Goal: Transaction & Acquisition: Download file/media

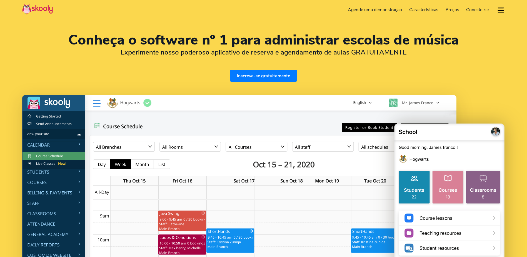
select select "pt"
select select "351"
select select "[GEOGRAPHIC_DATA]"
select select "Europe/[GEOGRAPHIC_DATA]"
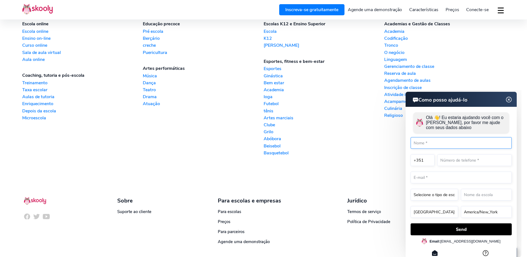
scroll to position [1440, 0]
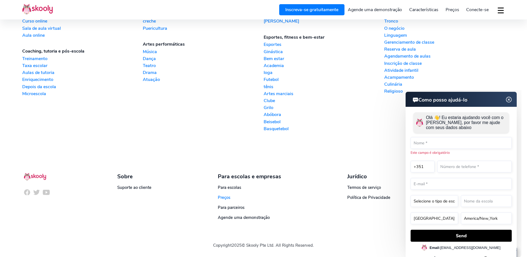
click at [228, 196] on span "Preços" at bounding box center [224, 197] width 13 height 6
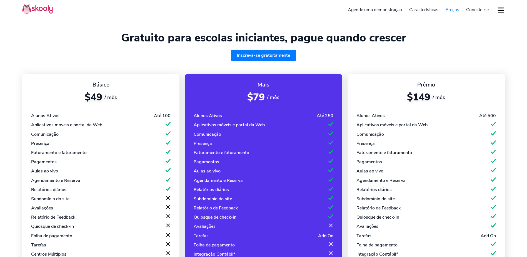
select select "pt"
select select "351"
select select "[GEOGRAPHIC_DATA]"
select select "Europe/[GEOGRAPHIC_DATA]"
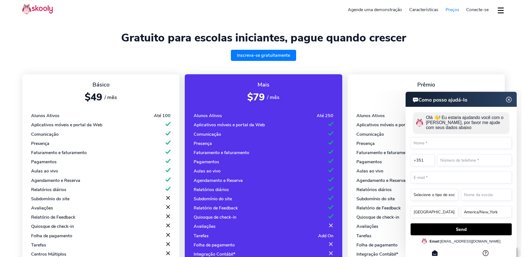
click at [509, 100] on img at bounding box center [509, 99] width 11 height 7
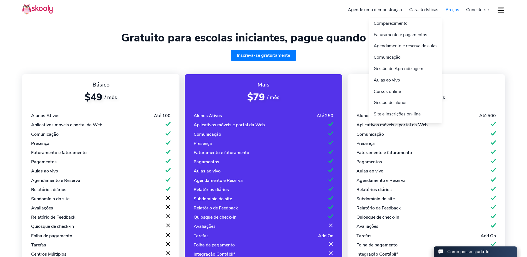
click at [435, 11] on link "Características" at bounding box center [424, 9] width 36 height 9
click at [399, 102] on link "Gestão de alunos" at bounding box center [405, 102] width 73 height 11
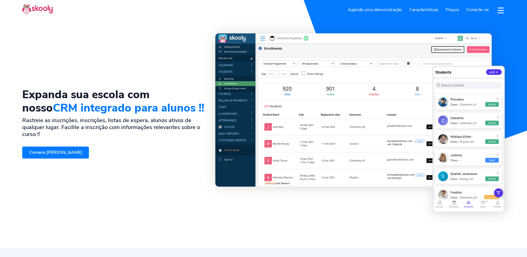
select select "pt"
select select "351"
select select "[GEOGRAPHIC_DATA]"
select select "Europe/[GEOGRAPHIC_DATA]"
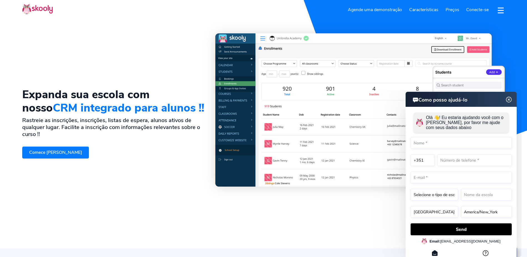
click at [363, 9] on link "Agende uma demonstração" at bounding box center [375, 9] width 61 height 9
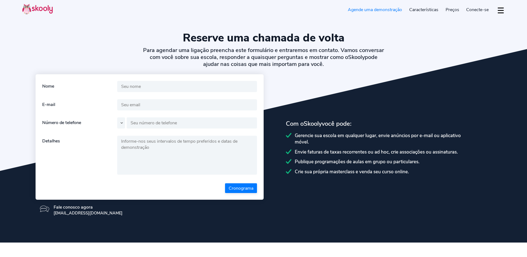
select select "pt"
click at [452, 11] on span "Preços" at bounding box center [453, 10] width 14 height 6
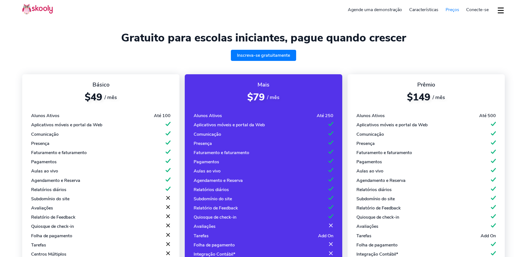
select select "pt"
select select "351"
select select "[GEOGRAPHIC_DATA]"
select select "Europe/[GEOGRAPHIC_DATA]"
click at [500, 10] on button "dropdown menu" at bounding box center [501, 10] width 8 height 13
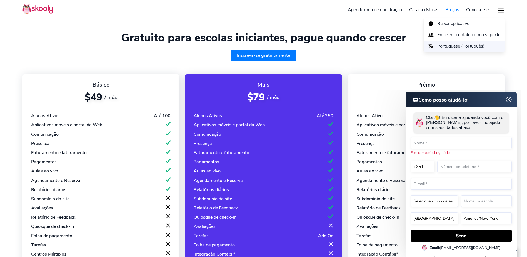
click at [455, 45] on span "Portuguese (Português)" at bounding box center [460, 46] width 47 height 8
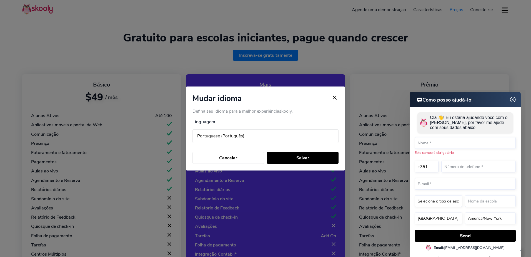
click at [336, 98] on img "close language changer" at bounding box center [335, 98] width 8 height 8
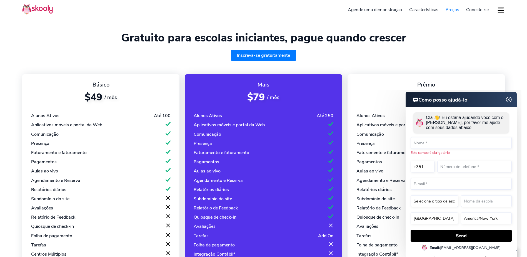
click at [35, 9] on img at bounding box center [37, 9] width 31 height 11
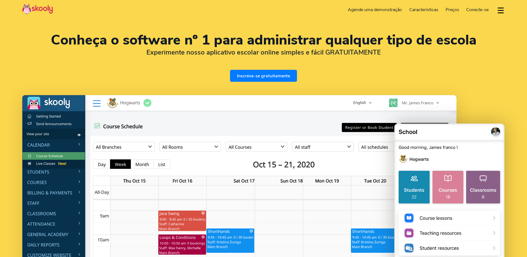
select select "pt"
select select "351"
select select "[GEOGRAPHIC_DATA]"
select select "Europe/[GEOGRAPHIC_DATA]"
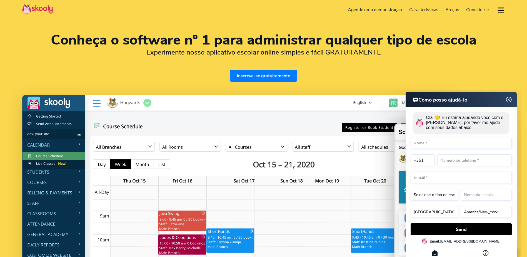
click at [506, 11] on header "Inscreva-se gratuitamente Agende uma demonstração Características Compareciment…" at bounding box center [263, 9] width 527 height 19
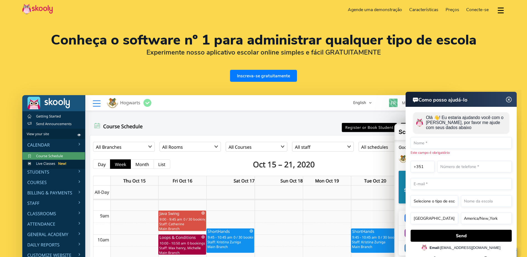
click at [499, 8] on button "dropdown menu" at bounding box center [501, 10] width 8 height 13
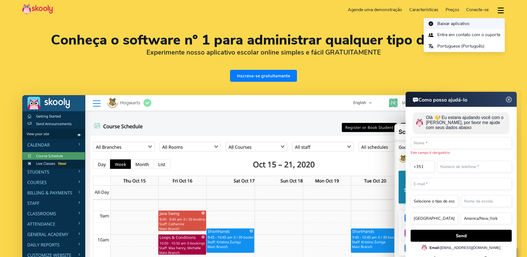
click at [454, 26] on span "Baixar aplicativo" at bounding box center [453, 24] width 32 height 8
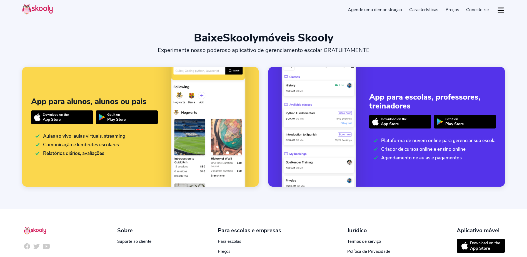
select select "pt"
select select "351"
select select "[GEOGRAPHIC_DATA]"
select select "Europe/[GEOGRAPHIC_DATA]"
